Goal: Task Accomplishment & Management: Manage account settings

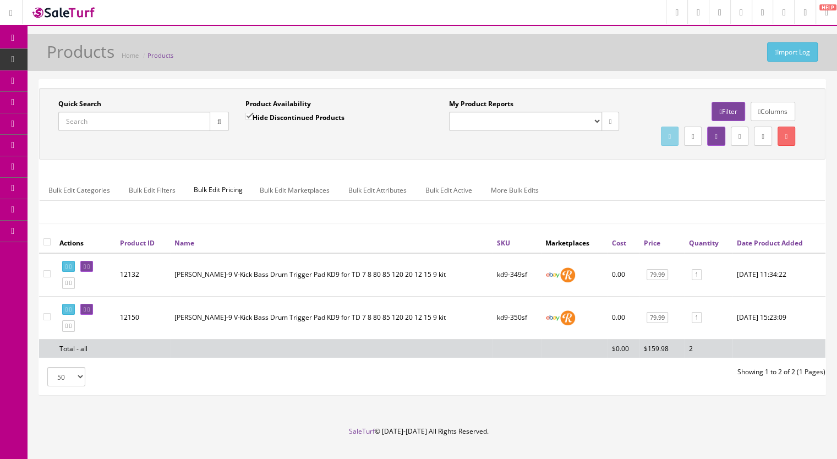
click at [77, 60] on span "Products" at bounding box center [84, 58] width 27 height 9
click at [106, 119] on input "Quick Search" at bounding box center [134, 121] width 152 height 19
click at [106, 121] on input "Quick Search" at bounding box center [134, 121] width 152 height 19
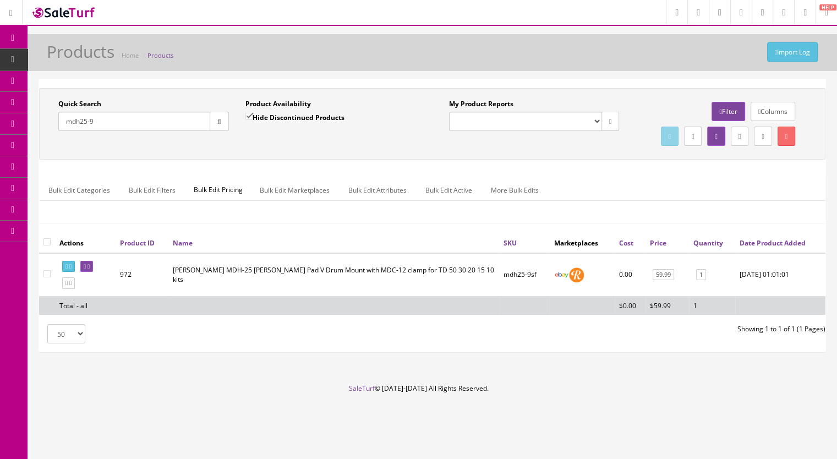
type input "mdh25-9"
click at [92, 57] on span "Products" at bounding box center [84, 58] width 27 height 9
click at [77, 126] on input "Quick Search" at bounding box center [134, 121] width 152 height 19
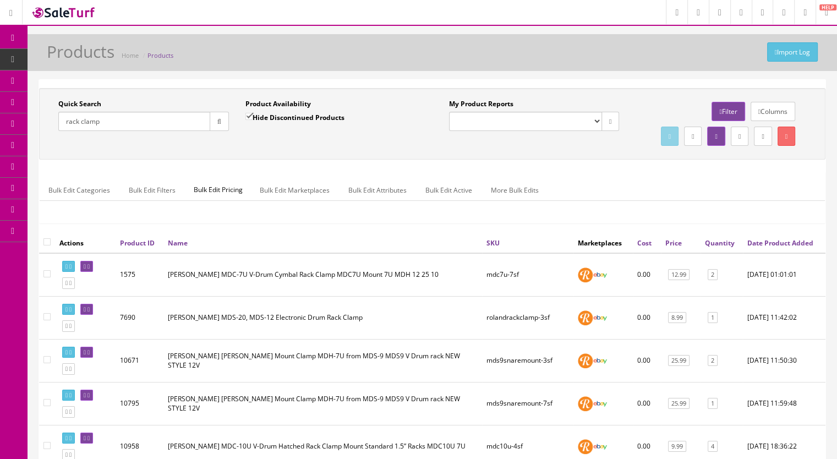
click at [88, 120] on input "rack clamp" at bounding box center [134, 121] width 152 height 19
drag, startPoint x: 125, startPoint y: 118, endPoint x: 12, endPoint y: 124, distance: 113.5
paste input "RolandRackClamp-12e"
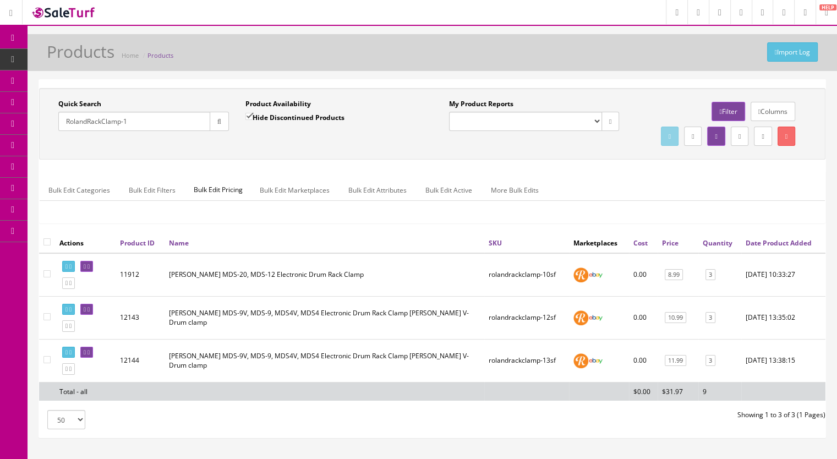
type input "RolandRackClamp-1"
click at [71, 329] on icon at bounding box center [70, 326] width 2 height 6
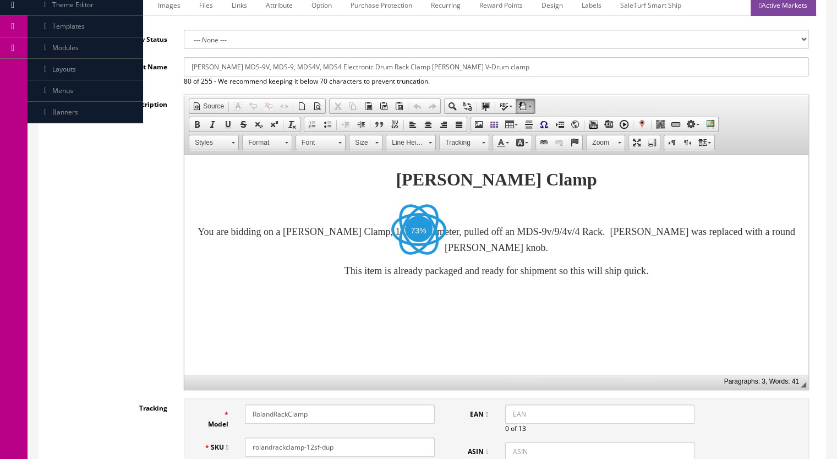
scroll to position [330, 0]
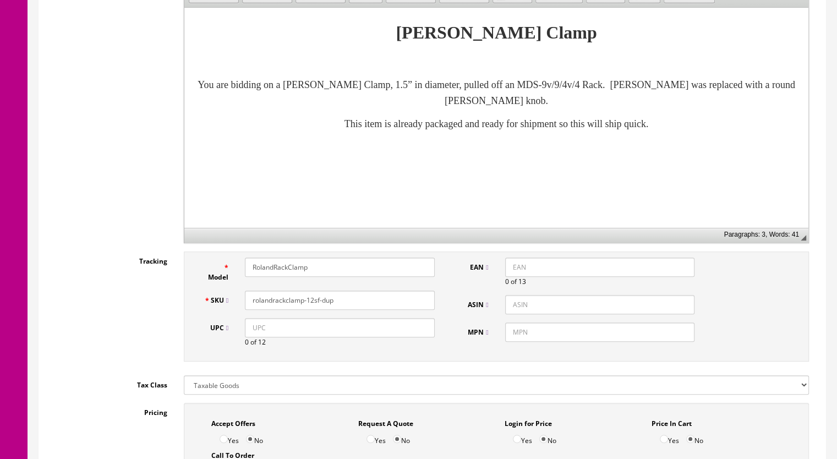
drag, startPoint x: 343, startPoint y: 301, endPoint x: 310, endPoint y: 308, distance: 34.2
click at [310, 308] on div "rolandrackclamp-12sf-dup" at bounding box center [339, 299] width 206 height 19
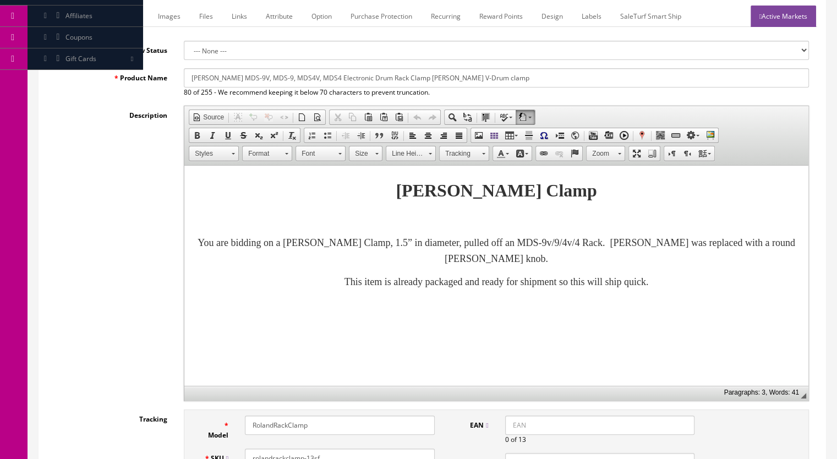
scroll to position [55, 0]
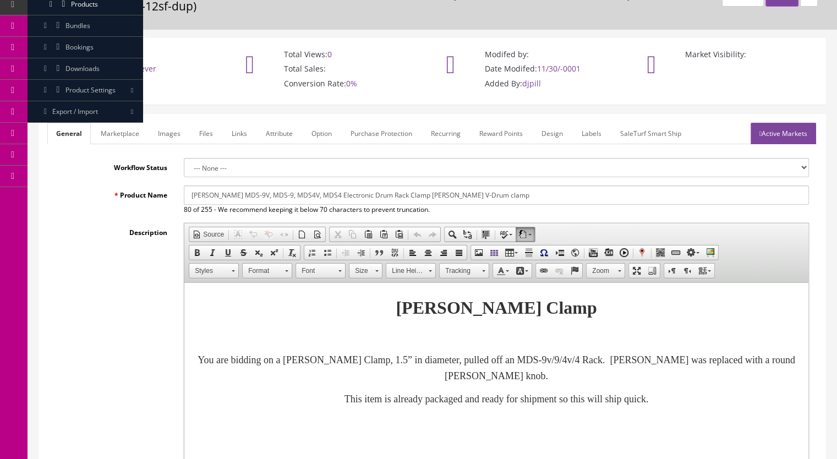
type input "rolandrackclamp-13sf"
click at [163, 136] on link "Images" at bounding box center [169, 133] width 40 height 21
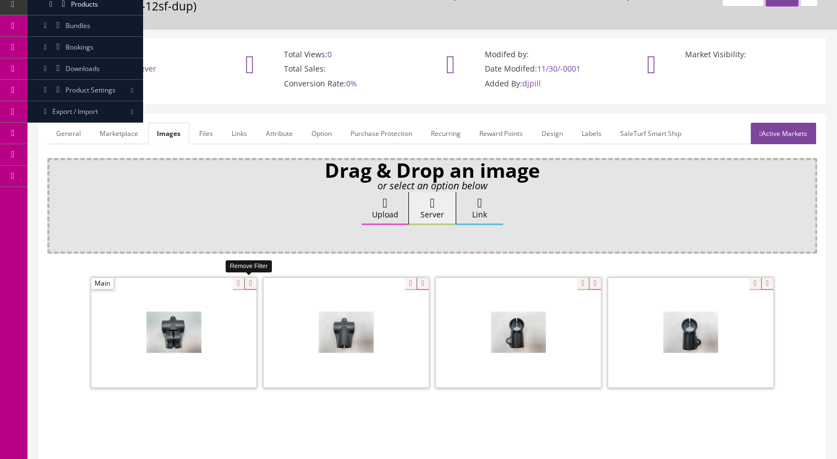
click at [246, 285] on icon at bounding box center [250, 284] width 12 height 12
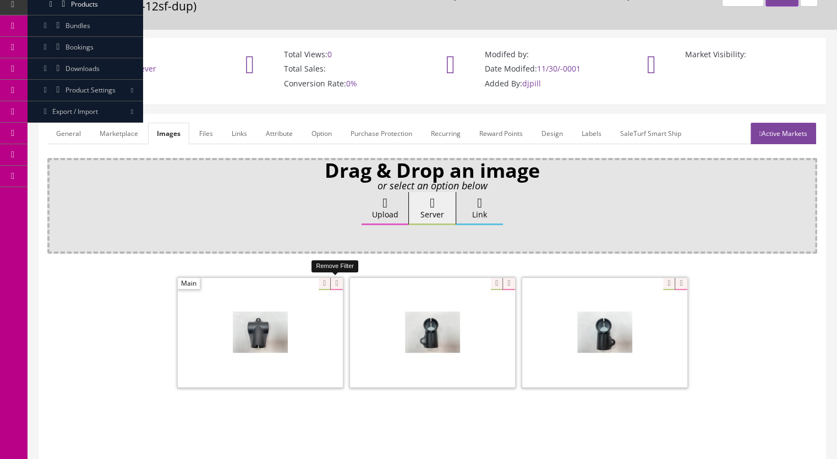
click at [334, 286] on icon at bounding box center [336, 284] width 12 height 12
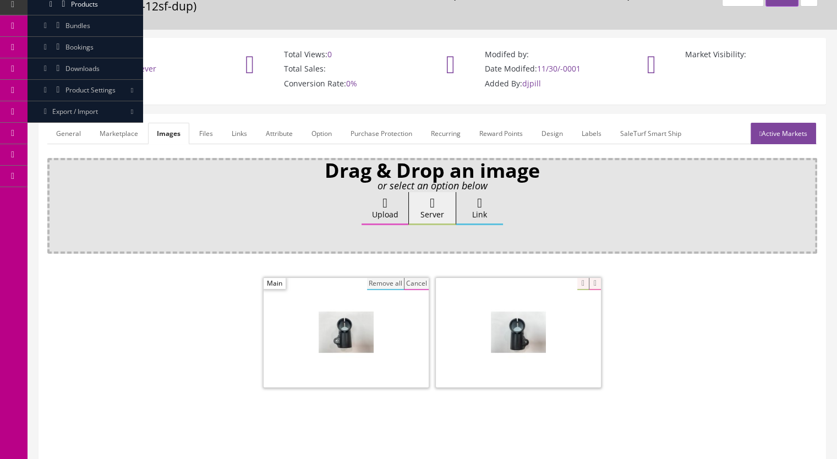
drag, startPoint x: 390, startPoint y: 281, endPoint x: 393, endPoint y: 290, distance: 9.9
click at [390, 281] on button "Remove all" at bounding box center [385, 284] width 37 height 12
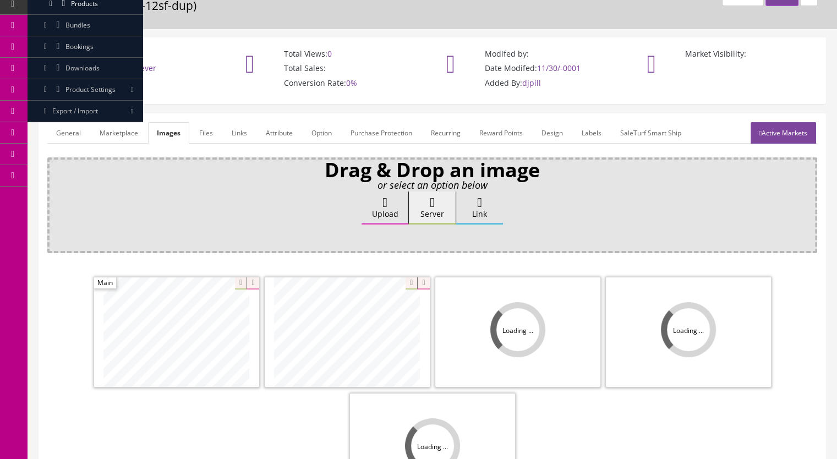
scroll to position [220, 0]
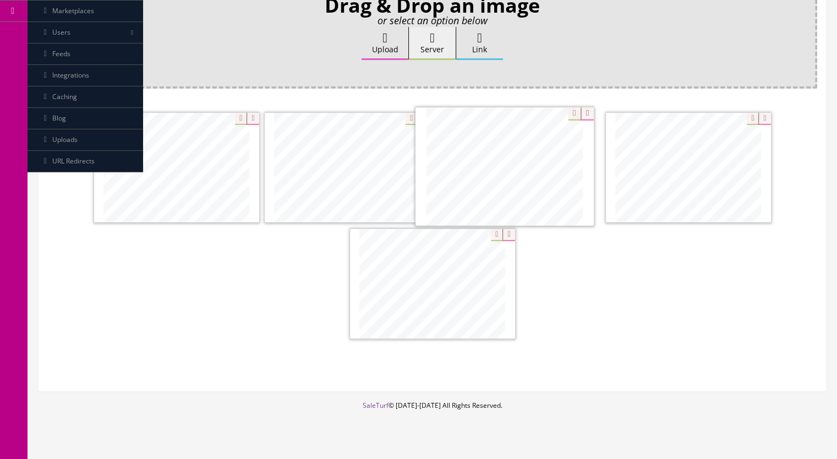
drag, startPoint x: 535, startPoint y: 182, endPoint x: 521, endPoint y: 182, distance: 13.2
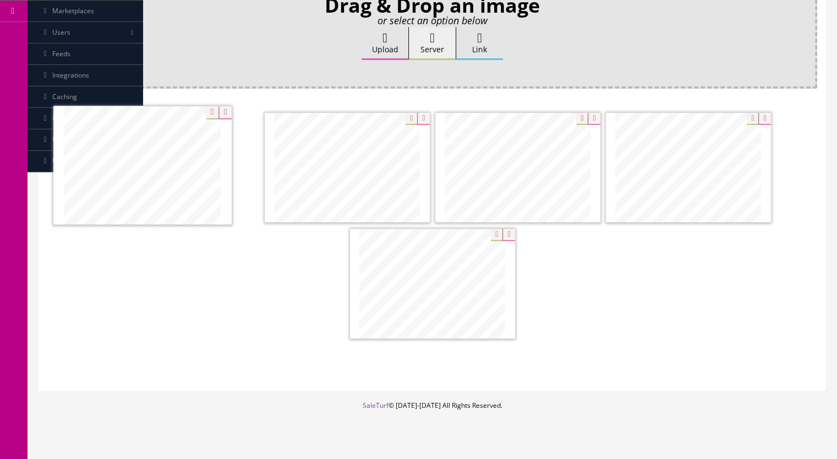
drag, startPoint x: 690, startPoint y: 190, endPoint x: 194, endPoint y: 186, distance: 496.6
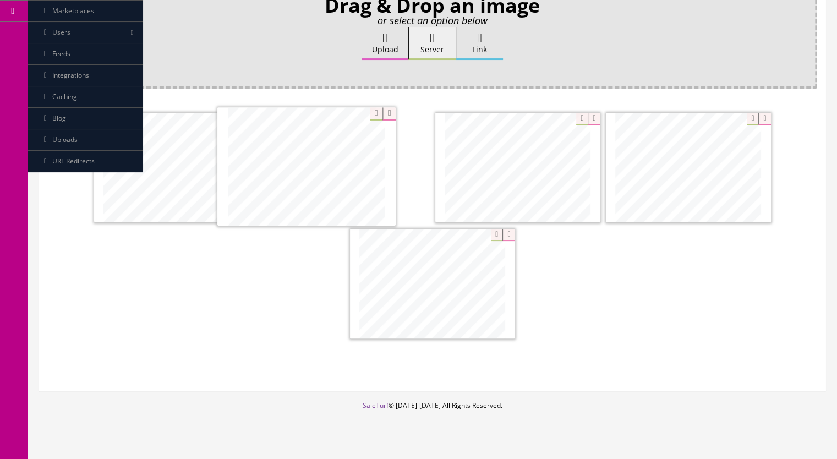
drag, startPoint x: 678, startPoint y: 186, endPoint x: 299, endPoint y: 186, distance: 378.9
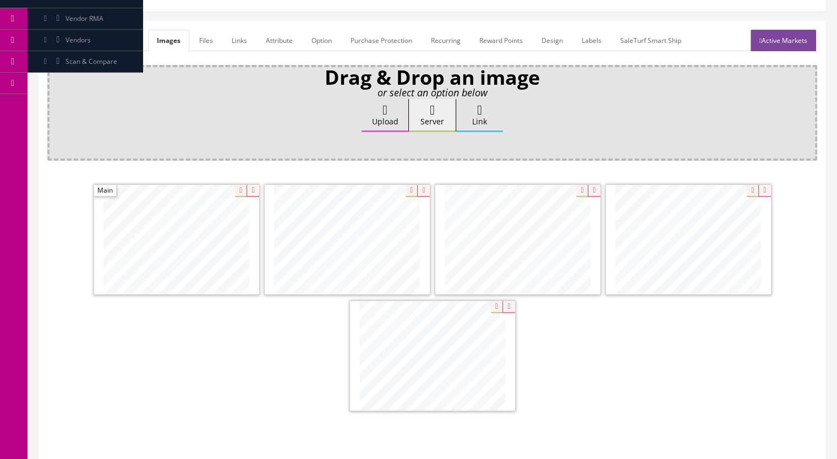
scroll to position [55, 0]
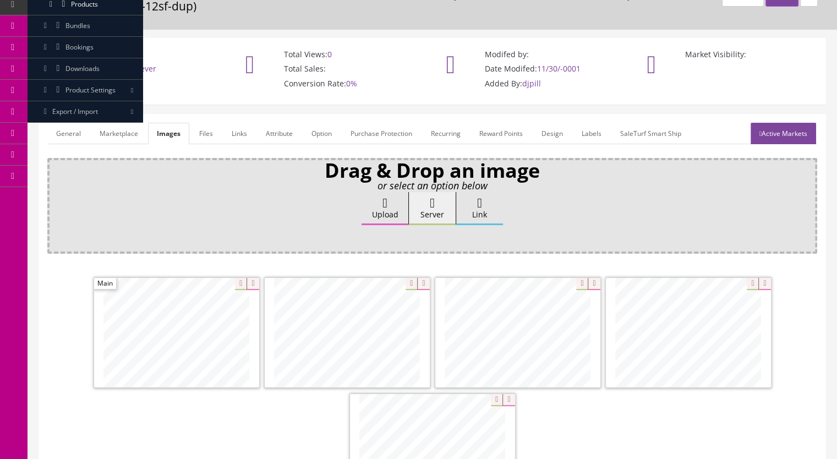
click at [131, 130] on link "Marketplace" at bounding box center [119, 133] width 56 height 21
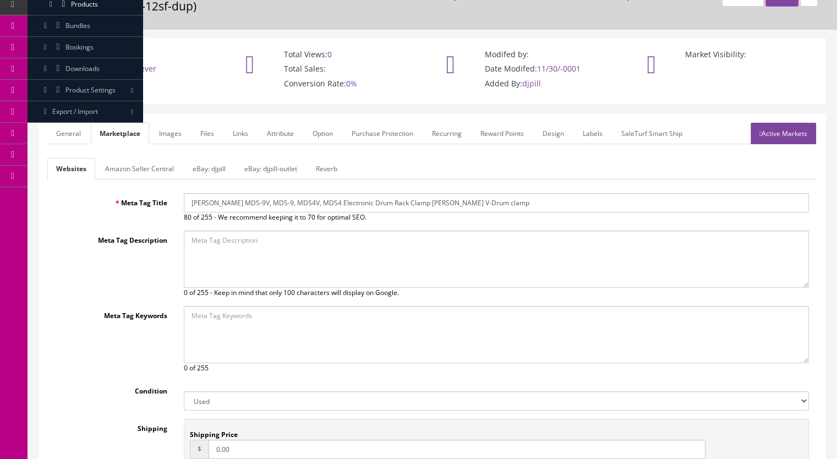
click at [330, 164] on link "Reverb" at bounding box center [326, 168] width 39 height 21
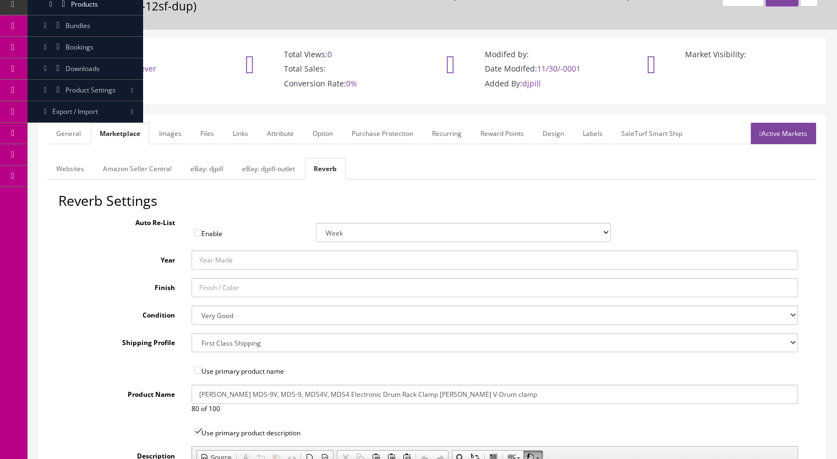
click at [71, 130] on link "General" at bounding box center [68, 133] width 42 height 21
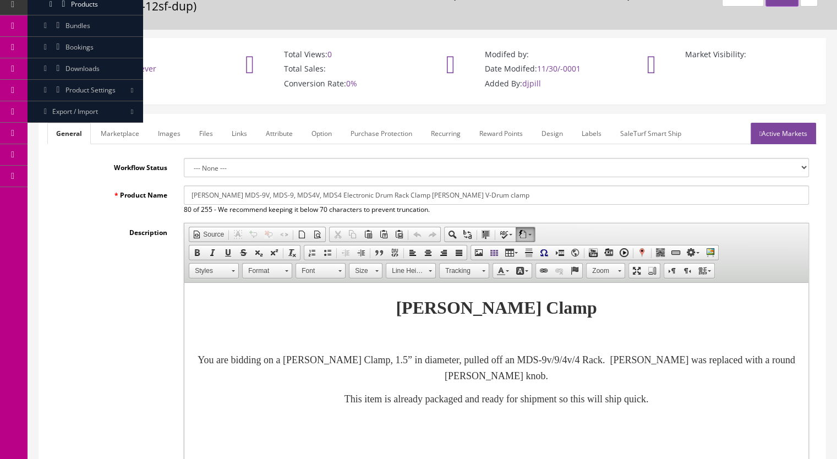
drag, startPoint x: 449, startPoint y: 199, endPoint x: 149, endPoint y: 200, distance: 299.7
click at [150, 200] on div "Product Name Roland MDS-9V, MDS-9, MDS4V, MDS4 Electronic Drum Rack Clamp Rolan…" at bounding box center [431, 199] width 769 height 29
paste input "T-Clamp / Joint Rack Pipe Holder Assembly MDS-Compact"
drag, startPoint x: 486, startPoint y: 196, endPoint x: 152, endPoint y: 196, distance: 333.8
click at [152, 196] on div "Product Name Roland T-Clamp / Joint Rack Pipe Holder Assembly MDS-Compact MDS4V…" at bounding box center [431, 199] width 769 height 29
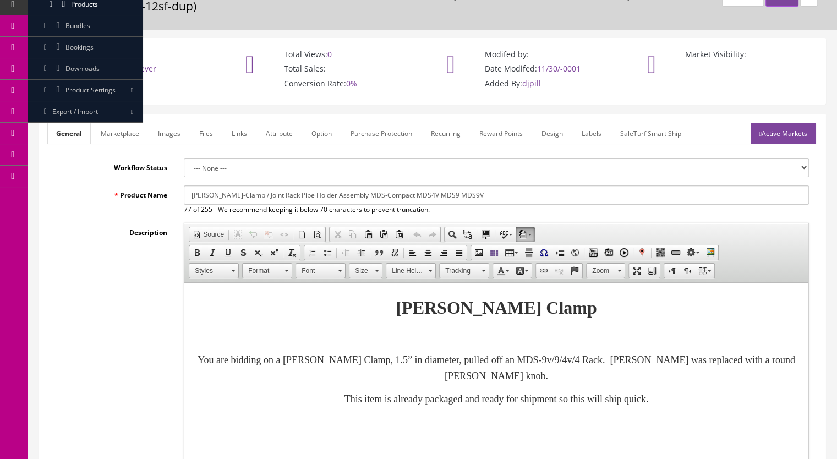
type input "[PERSON_NAME]-Clamp / Joint Rack Pipe Holder Assembly MDS-Compact MDS4V MDS9 MD…"
click at [118, 130] on link "Marketplace" at bounding box center [120, 133] width 56 height 21
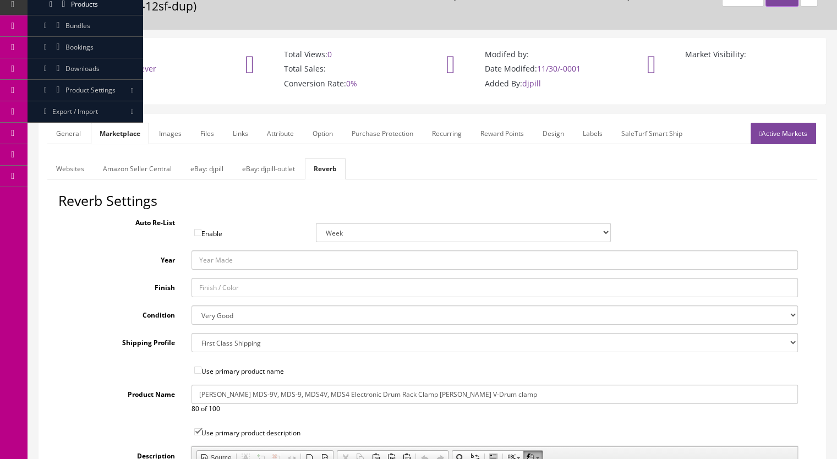
click at [65, 166] on link "Websites" at bounding box center [70, 168] width 46 height 21
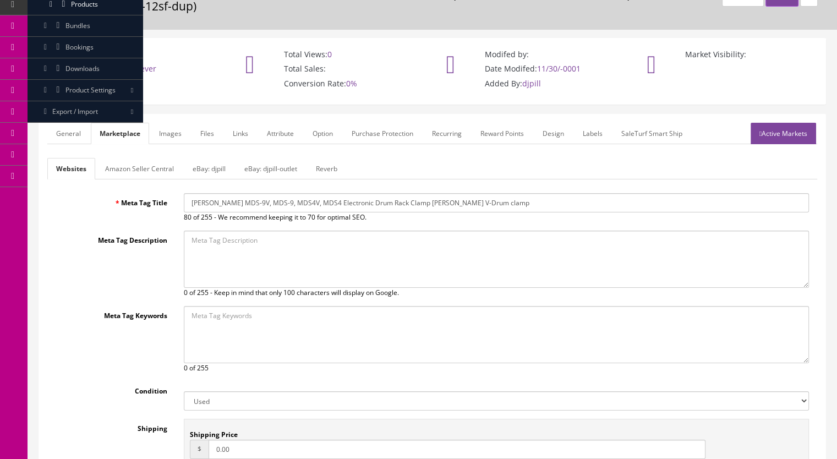
drag, startPoint x: 482, startPoint y: 207, endPoint x: 114, endPoint y: 201, distance: 367.4
click at [114, 201] on div "Meta Tag Title Roland MDS-9V, MDS-9, MDS4V, MDS4 Electronic Drum Rack Clamp Rol…" at bounding box center [431, 207] width 769 height 29
paste input "T-Clamp / Joint Rack Pipe Holder Assembly MDS-Compact MDS4V MDS9 MDS9V"
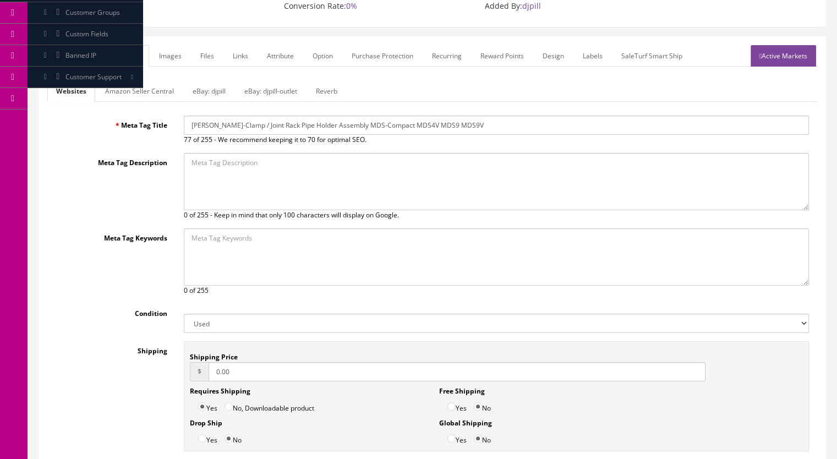
scroll to position [39, 0]
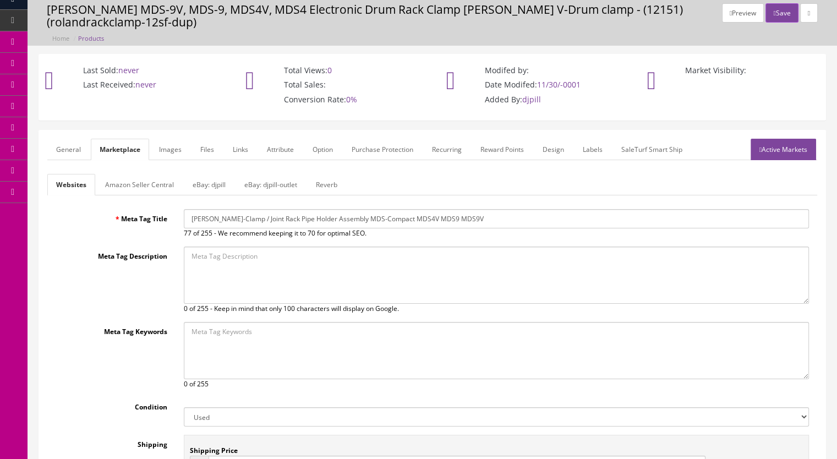
type input "[PERSON_NAME]-Clamp / Joint Rack Pipe Holder Assembly MDS-Compact MDS4V MDS9 MD…"
click at [263, 185] on link "eBay: djpill-outlet" at bounding box center [270, 184] width 70 height 21
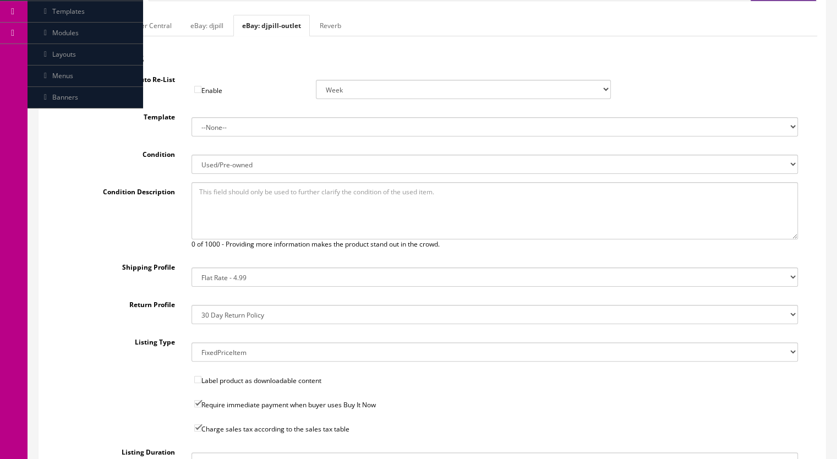
scroll to position [94, 0]
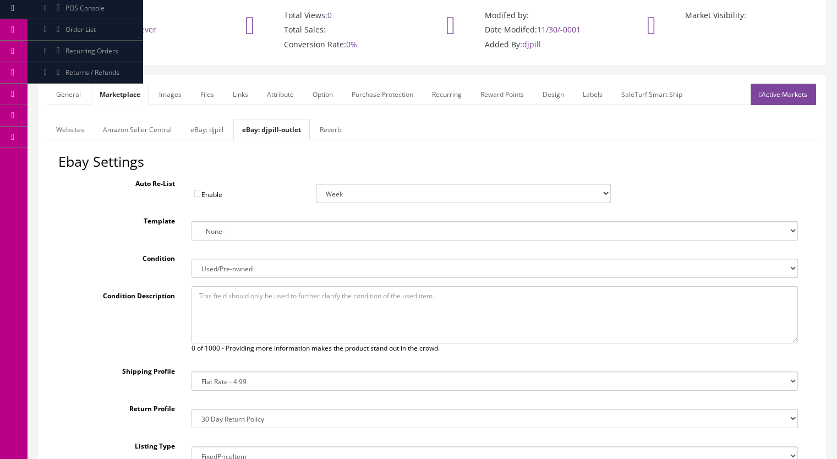
click at [207, 132] on link "eBay: djpill" at bounding box center [206, 129] width 51 height 21
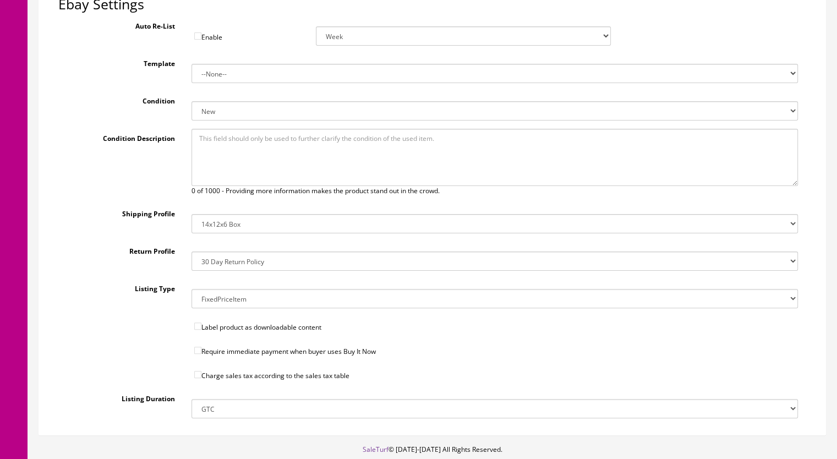
scroll to position [259, 0]
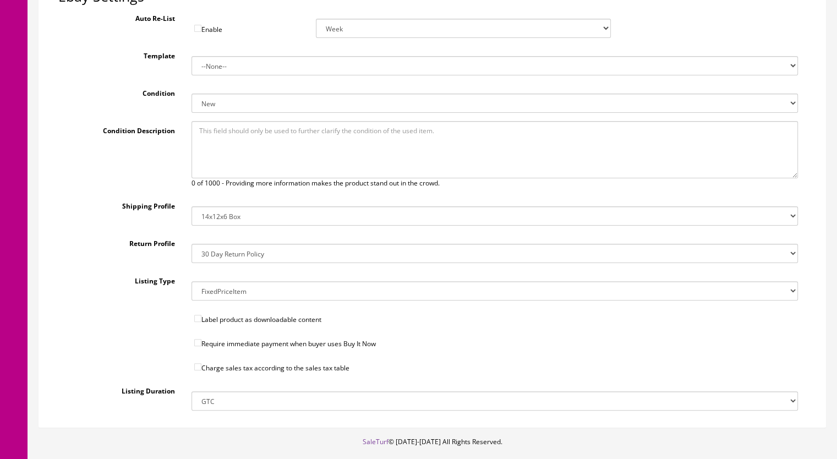
click at [200, 342] on input"] "Require immediate payment when buyer uses Buy It Now" at bounding box center [197, 342] width 7 height 7
checkbox input"] "true"
click at [198, 360] on label "Charge sales tax according to the sales tax table" at bounding box center [494, 365] width 623 height 16
click at [232, 289] on select "FixedPriceItem" at bounding box center [494, 290] width 607 height 19
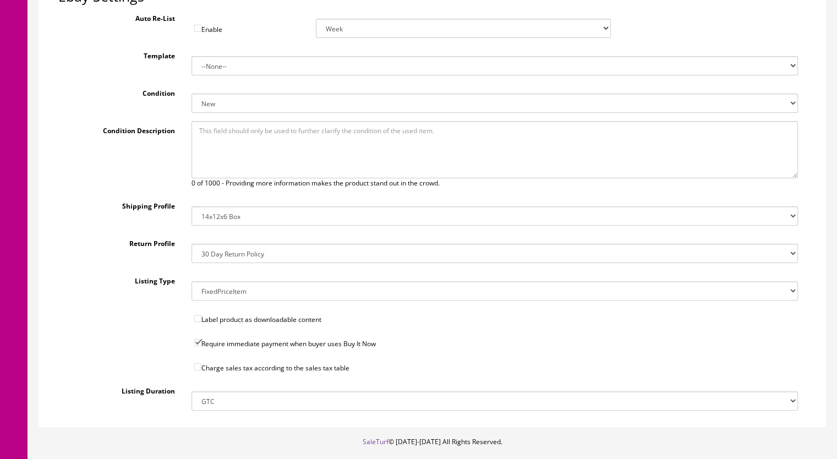
click at [231, 246] on select "30 Day Return Policy" at bounding box center [494, 253] width 607 height 19
click at [225, 212] on select "14x12x6 Box Flat Rate - 19.99 14x14x5 Box 12x12x5 Box 13x13x5 Box 13x13x4 Box 1…" at bounding box center [494, 215] width 607 height 19
select select "41"
click at [191, 206] on select "14x12x6 Box Flat Rate - 19.99 14x14x5 Box 12x12x5 Box 13x13x5 Box 13x13x4 Box 1…" at bounding box center [494, 215] width 607 height 19
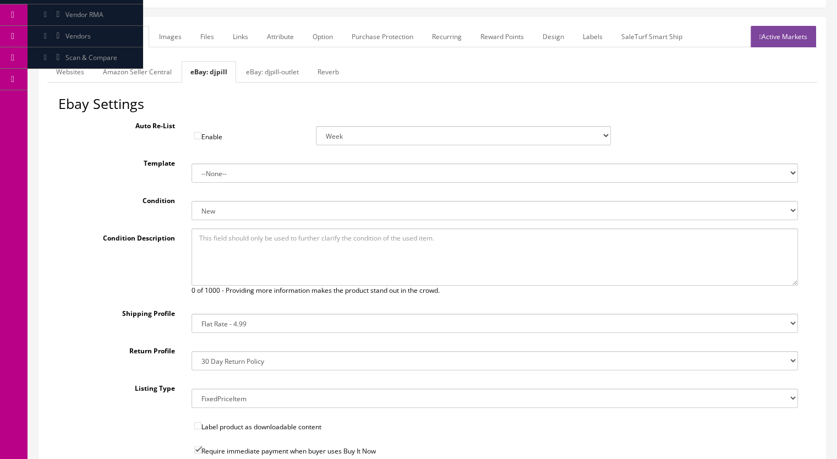
scroll to position [149, 0]
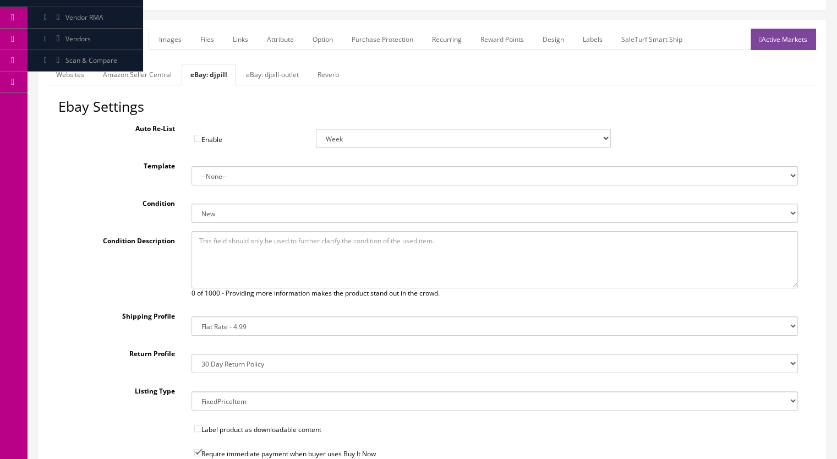
click at [277, 71] on link "eBay: djpill-outlet" at bounding box center [272, 74] width 70 height 21
click at [215, 71] on link "eBay: djpill" at bounding box center [206, 74] width 51 height 21
click at [255, 74] on link "eBay: djpill-outlet" at bounding box center [272, 74] width 70 height 21
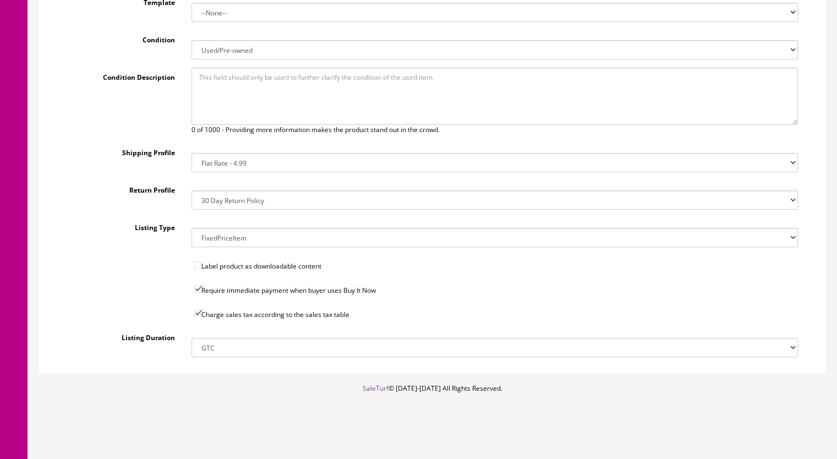
scroll to position [92, 0]
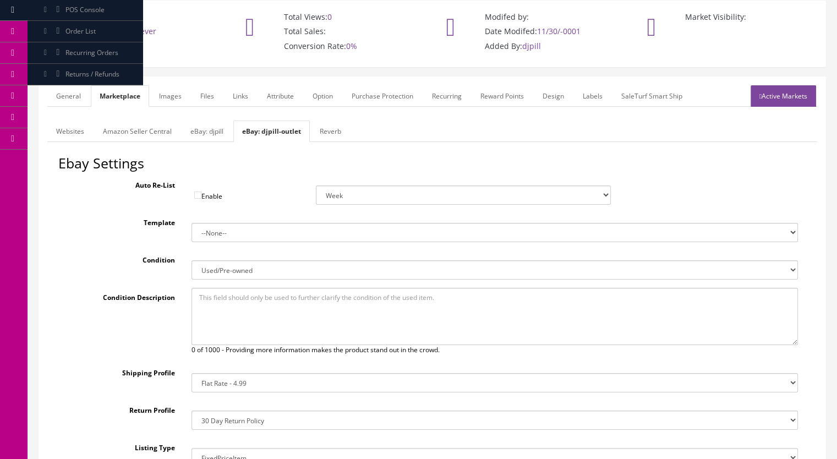
click at [207, 127] on link "eBay: djpill" at bounding box center [206, 130] width 51 height 21
click at [218, 269] on select "New New other New with defects Manufacturer refurbished Seller refurbished Used…" at bounding box center [494, 269] width 607 height 19
select select "3000"
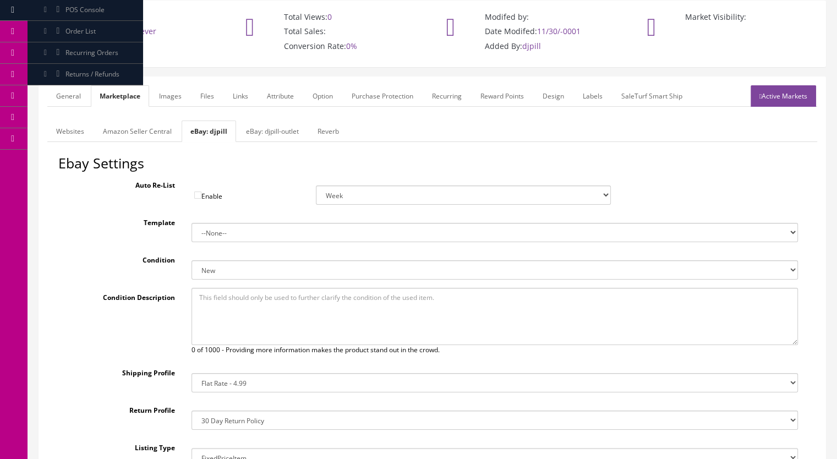
click at [191, 260] on select "New New other New with defects Manufacturer refurbished Seller refurbished Used…" at bounding box center [494, 269] width 607 height 19
click at [267, 136] on link "eBay: djpill-outlet" at bounding box center [272, 130] width 70 height 21
click at [216, 129] on link "eBay: djpill" at bounding box center [206, 130] width 51 height 21
click at [71, 135] on link "Websites" at bounding box center [70, 130] width 46 height 21
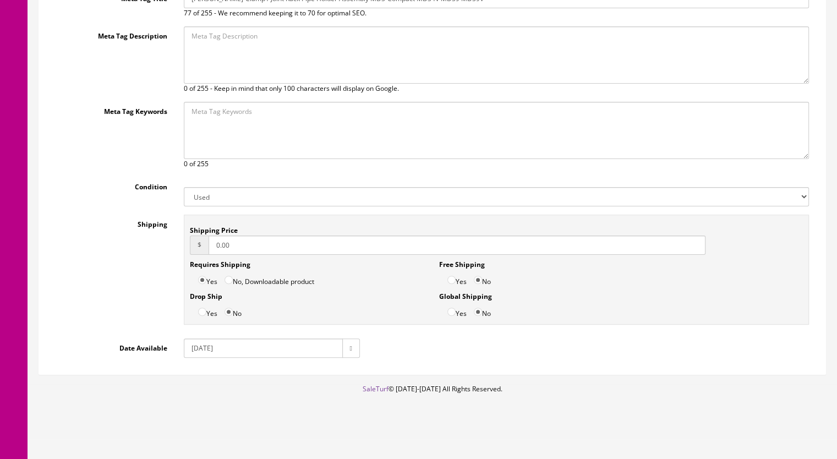
scroll to position [0, 0]
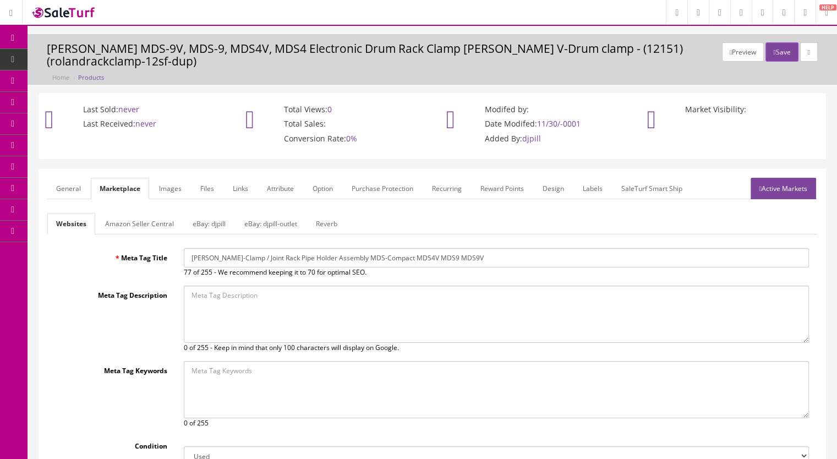
click at [60, 185] on link "General" at bounding box center [68, 188] width 42 height 21
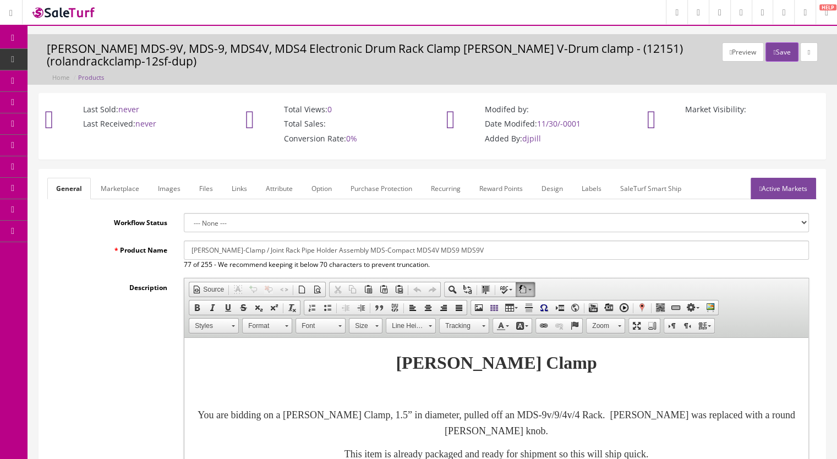
drag, startPoint x: 802, startPoint y: 185, endPoint x: 801, endPoint y: 191, distance: 5.7
click at [802, 185] on link "Active Markets" at bounding box center [782, 188] width 65 height 21
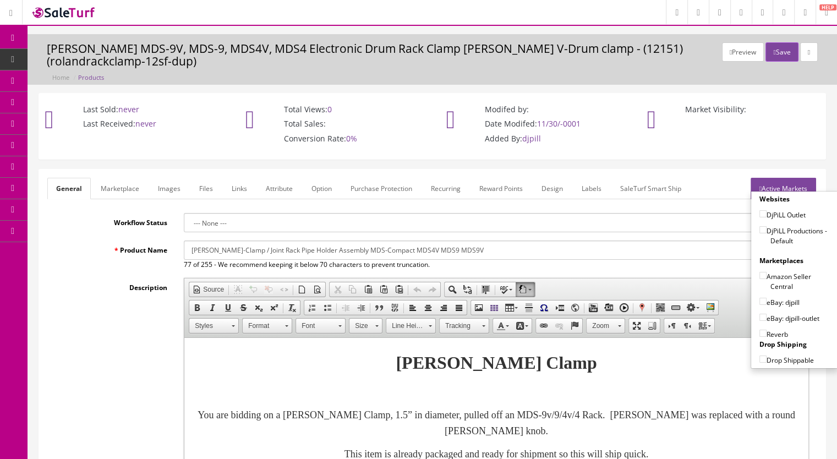
click at [64, 359] on div "Description Rich Text Editor, input-description1 Editor toolbars Document Sourc…" at bounding box center [431, 425] width 769 height 295
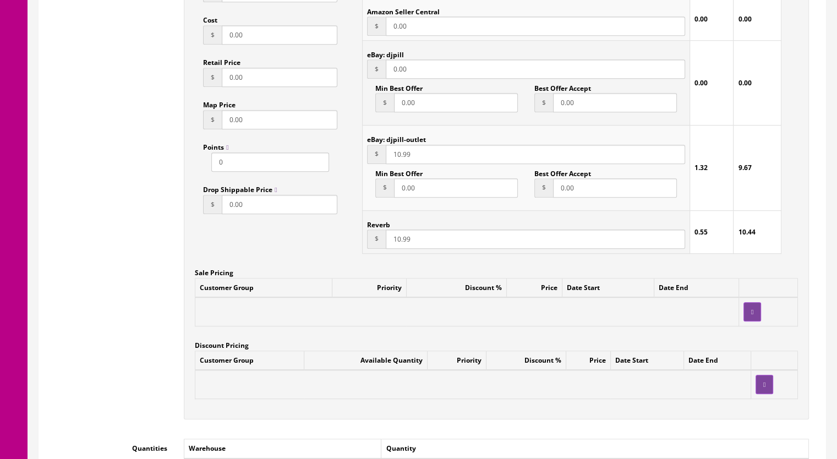
scroll to position [935, 0]
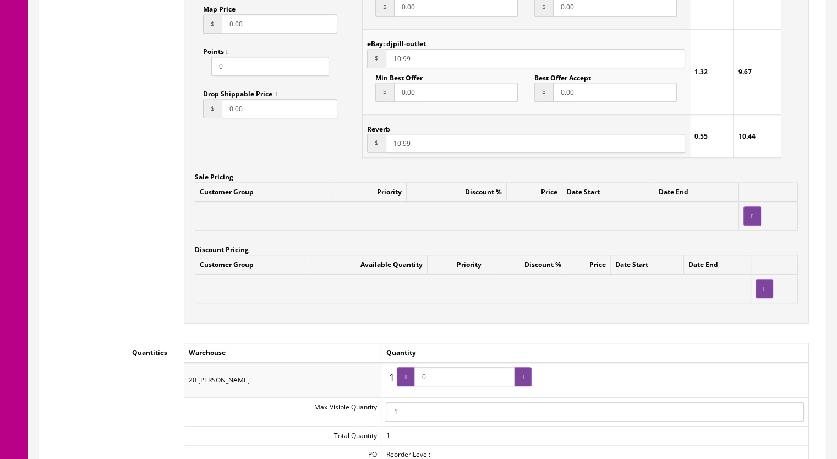
drag, startPoint x: 438, startPoint y: 373, endPoint x: 412, endPoint y: 374, distance: 25.9
click at [412, 375] on span "0" at bounding box center [464, 376] width 135 height 19
type input "4"
click at [524, 378] on icon at bounding box center [522, 376] width 2 height 7
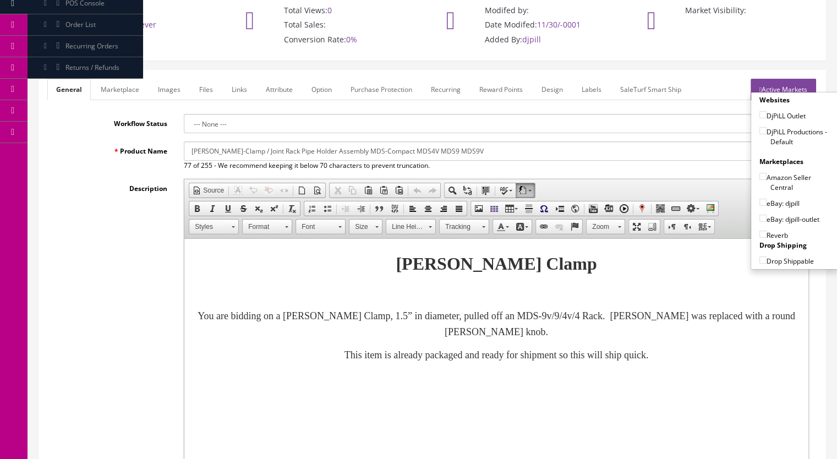
scroll to position [0, 0]
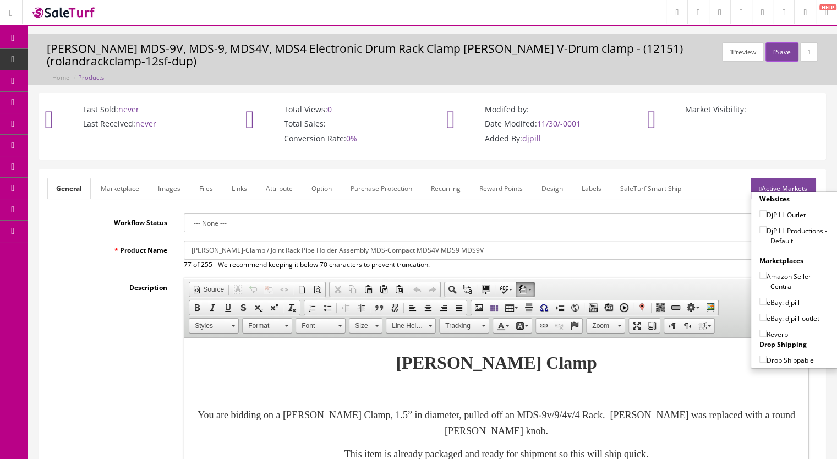
click at [759, 226] on input"] "DjPiLL Productions - Default" at bounding box center [762, 229] width 7 height 7
checkbox input"] "true"
click at [759, 302] on input"] "eBay: djpill" at bounding box center [762, 301] width 7 height 7
checkbox input"] "true"
click at [759, 329] on input"] "Reverb" at bounding box center [762, 332] width 7 height 7
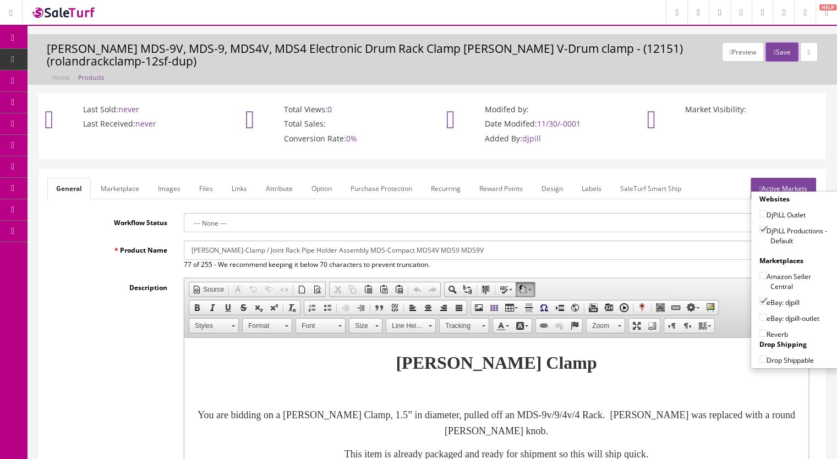
checkbox input"] "true"
click at [781, 45] on button "Save" at bounding box center [781, 51] width 32 height 19
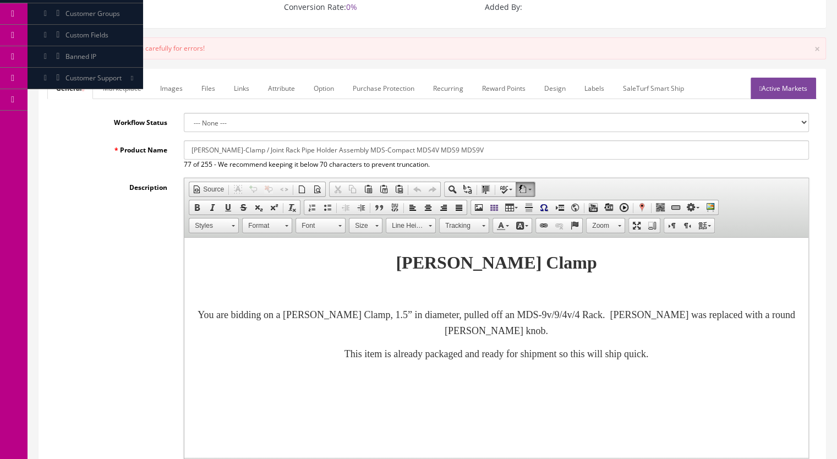
scroll to position [385, 0]
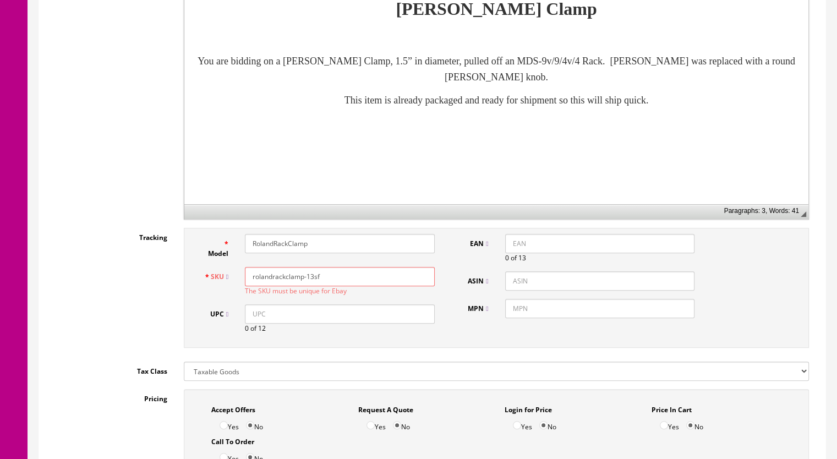
drag, startPoint x: 341, startPoint y: 265, endPoint x: 317, endPoint y: 265, distance: 23.6
click at [317, 267] on input "rolandrackclamp-13sf" at bounding box center [340, 276] width 190 height 19
click at [337, 267] on input "rolandrackclamp-13sf" at bounding box center [340, 276] width 190 height 19
drag, startPoint x: 329, startPoint y: 263, endPoint x: 311, endPoint y: 263, distance: 18.1
click at [311, 267] on input "rolandrackclamp-13sf" at bounding box center [340, 276] width 190 height 19
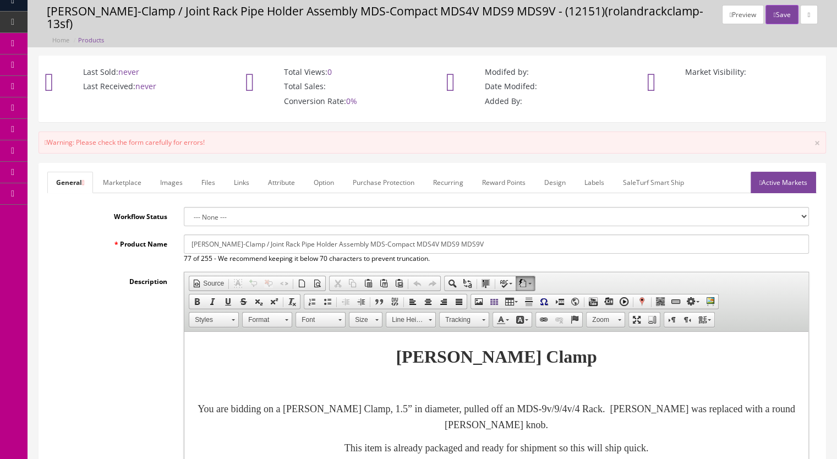
scroll to position [0, 0]
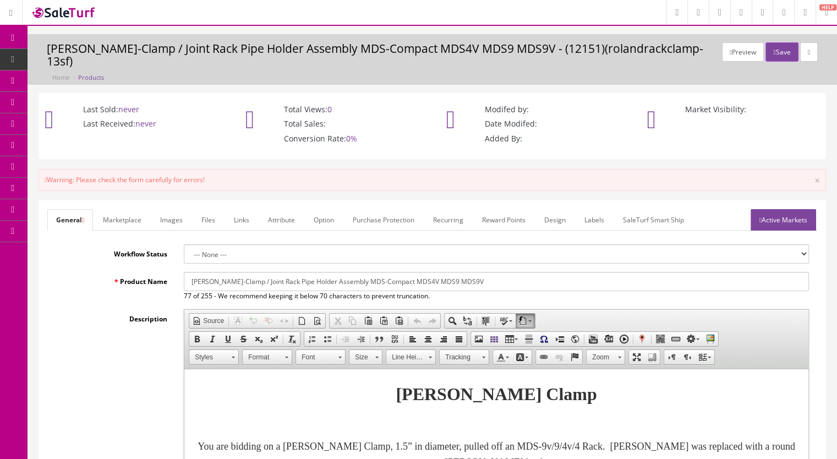
type input "rolandrackclamp-14sf"
click at [786, 213] on link "Active Markets" at bounding box center [782, 219] width 65 height 21
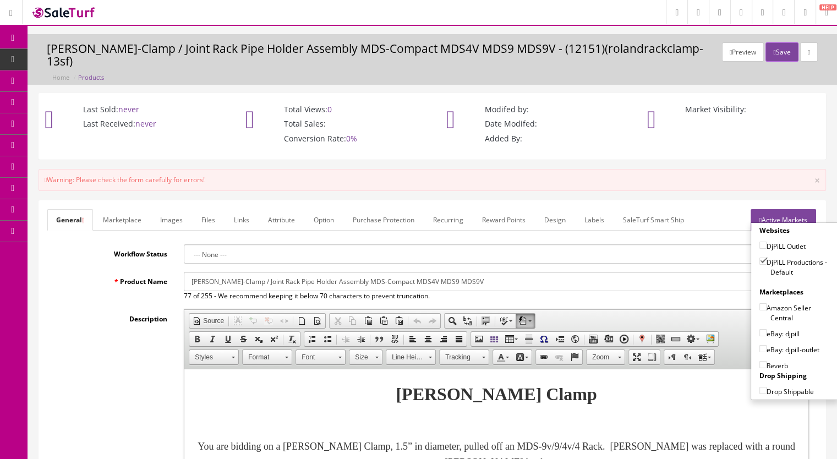
click at [759, 328] on label "eBay: djpill" at bounding box center [779, 333] width 40 height 11
click at [759, 329] on input"] "eBay: djpill" at bounding box center [762, 332] width 7 height 7
checkbox input"] "true"
click at [759, 361] on input"] "Reverb" at bounding box center [762, 364] width 7 height 7
checkbox input"] "true"
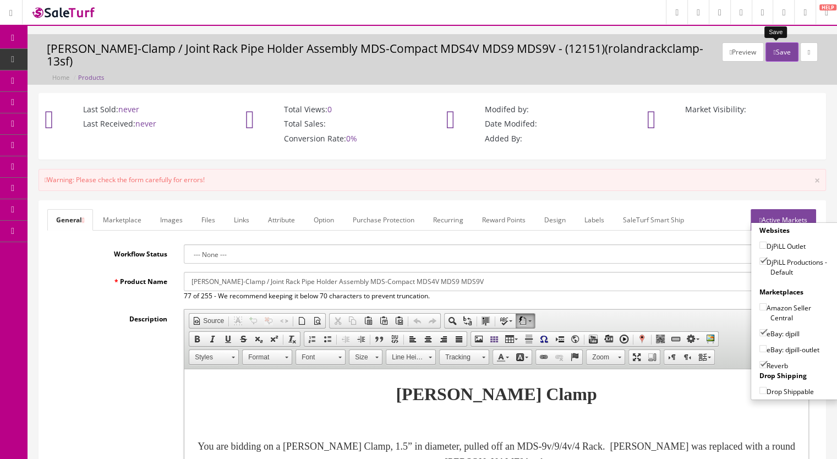
click at [778, 54] on button "Save" at bounding box center [781, 51] width 32 height 19
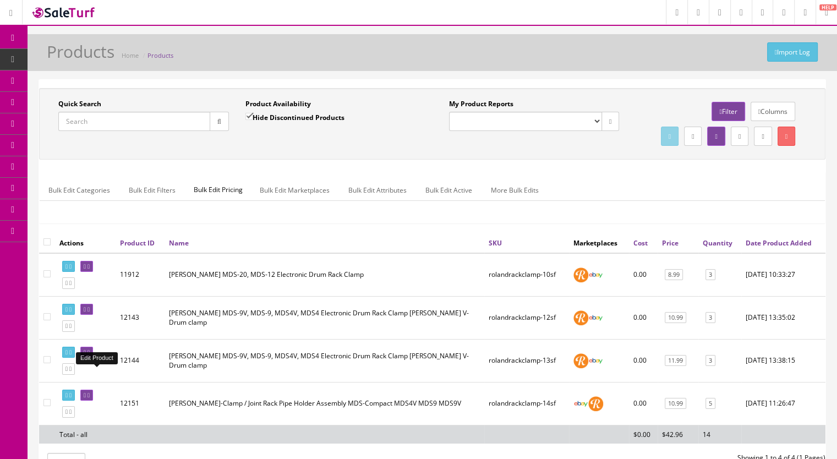
click at [90, 355] on icon at bounding box center [88, 352] width 2 height 6
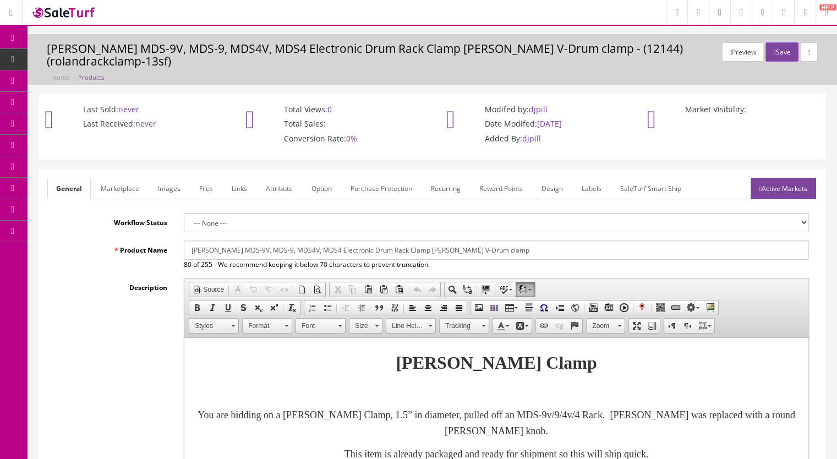
click at [175, 178] on link "Images" at bounding box center [169, 188] width 40 height 21
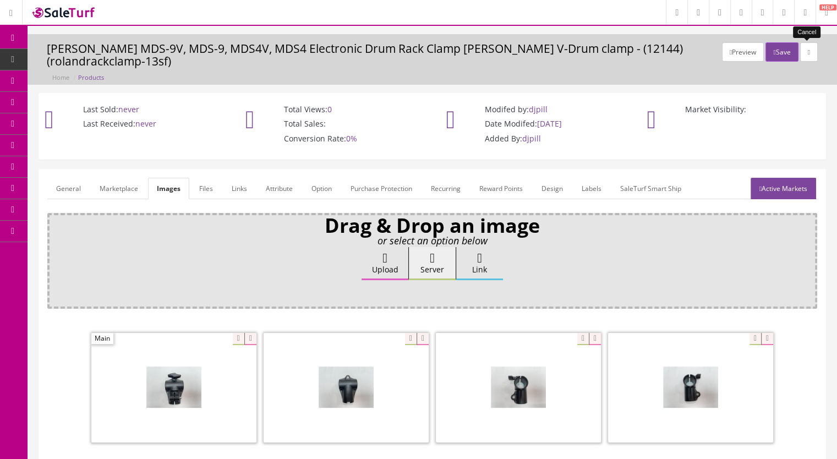
drag, startPoint x: 804, startPoint y: 57, endPoint x: 798, endPoint y: 58, distance: 6.3
click at [804, 57] on link at bounding box center [809, 51] width 18 height 19
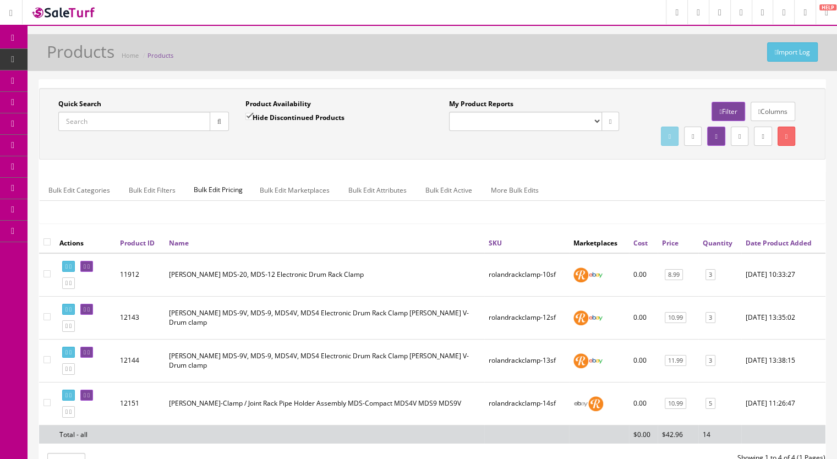
drag, startPoint x: 70, startPoint y: 60, endPoint x: 97, endPoint y: 51, distance: 28.5
click at [69, 60] on icon at bounding box center [64, 58] width 12 height 9
click at [86, 58] on span "Products" at bounding box center [84, 58] width 27 height 9
